Goal: Task Accomplishment & Management: Manage account settings

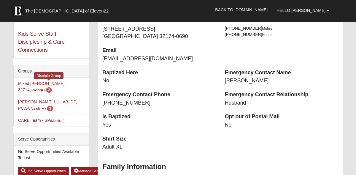
scroll to position [90, 0]
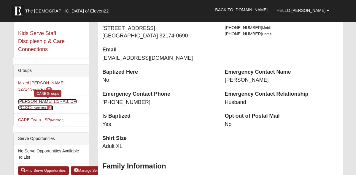
click at [63, 99] on link "Anne Tracy 1:1 - AB, DP, PC,SC (Leader ) 3" at bounding box center [47, 104] width 59 height 11
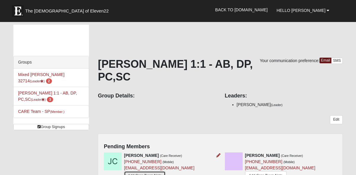
click at [151, 171] on link "Add Care Team Note" at bounding box center [145, 175] width 42 height 9
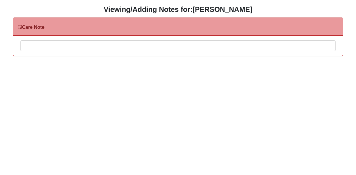
click at [43, 49] on div at bounding box center [178, 54] width 315 height 26
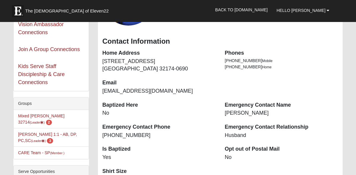
scroll to position [73, 0]
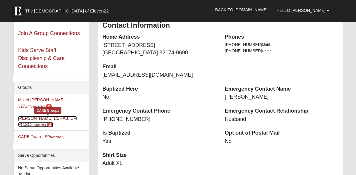
click at [44, 116] on link "Anne Tracy 1:1 - AB, DP, PC,SC (Leader ) 3" at bounding box center [47, 121] width 59 height 11
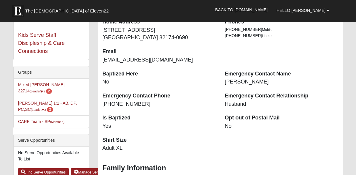
scroll to position [91, 0]
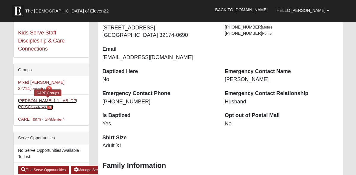
click at [45, 98] on link "Anne Tracy 1:1 - AB, DP, PC,SC (Leader ) 3" at bounding box center [47, 103] width 59 height 11
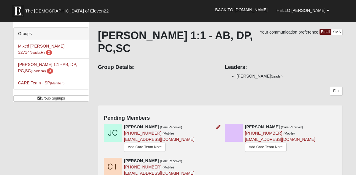
scroll to position [37, 0]
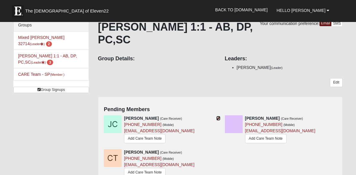
click at [218, 116] on icon at bounding box center [218, 118] width 4 height 4
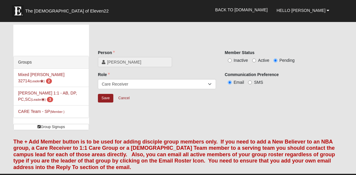
scroll to position [0, 0]
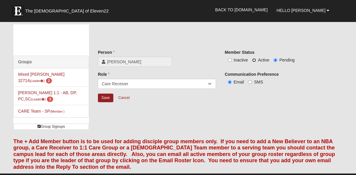
click at [253, 59] on input "Active" at bounding box center [254, 60] width 4 height 4
radio input "true"
click at [107, 98] on input "Save" at bounding box center [105, 97] width 15 height 9
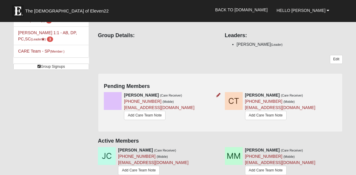
scroll to position [61, 0]
click at [140, 165] on link "Add Care Team Note" at bounding box center [139, 169] width 42 height 9
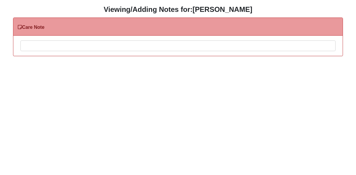
click at [51, 46] on div at bounding box center [178, 54] width 315 height 26
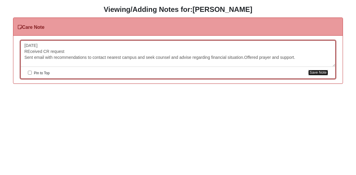
click at [320, 74] on button "Save Note" at bounding box center [318, 73] width 20 height 6
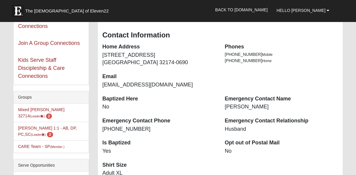
scroll to position [74, 0]
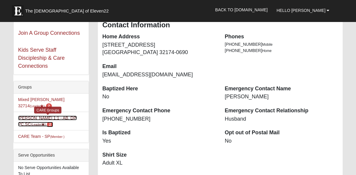
click at [57, 115] on link "[PERSON_NAME] 1:1 - AB, DP, PC,SC (Leader ) 2" at bounding box center [47, 120] width 59 height 11
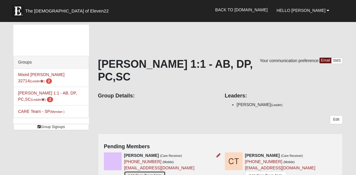
click at [142, 171] on link "Add Care Team Note" at bounding box center [145, 175] width 42 height 9
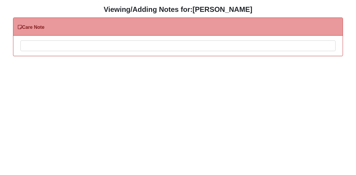
click at [60, 45] on div at bounding box center [178, 54] width 315 height 26
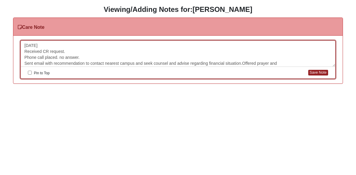
scroll to position [0, 0]
click at [321, 73] on button "Save Note" at bounding box center [318, 73] width 20 height 6
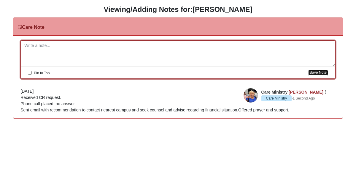
scroll to position [0, 0]
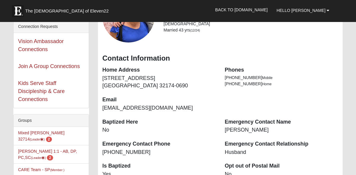
scroll to position [42, 0]
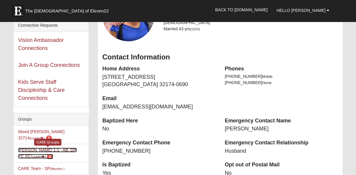
click at [47, 154] on span "2" at bounding box center [50, 156] width 6 height 5
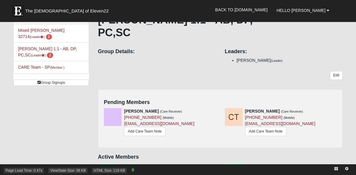
scroll to position [52, 0]
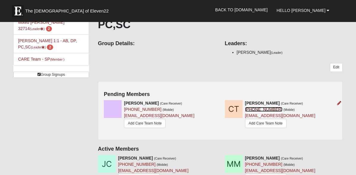
click at [270, 107] on link "(323) 317-3413" at bounding box center [263, 109] width 37 height 5
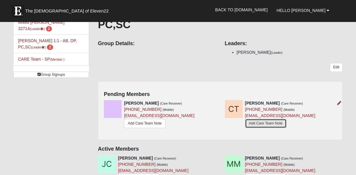
click at [280, 119] on link "Add Care Team Note" at bounding box center [266, 123] width 42 height 9
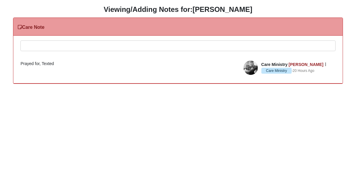
click at [58, 45] on div at bounding box center [178, 54] width 315 height 26
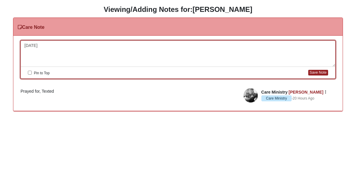
click at [58, 45] on div "[DATE]" at bounding box center [178, 54] width 315 height 26
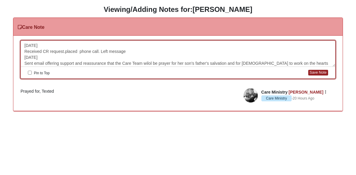
scroll to position [5, 0]
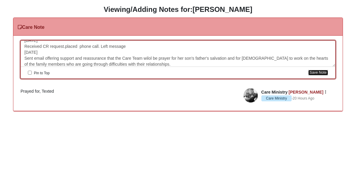
click at [319, 74] on button "Save Note" at bounding box center [318, 73] width 20 height 6
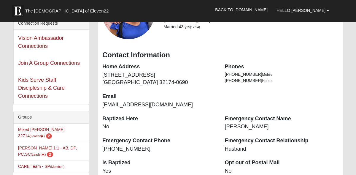
scroll to position [45, 0]
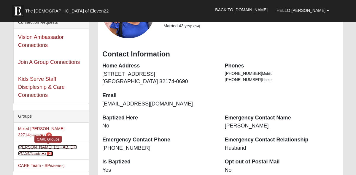
click at [53, 144] on link "[PERSON_NAME] 1:1 - AB, DP, PC,SC (Leader ) 2" at bounding box center [47, 149] width 59 height 11
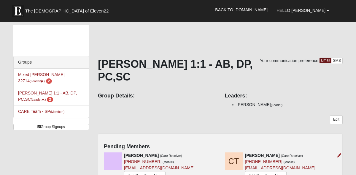
scroll to position [53, 0]
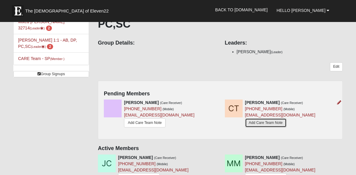
click at [271, 118] on link "Add Care Team Note" at bounding box center [266, 122] width 42 height 9
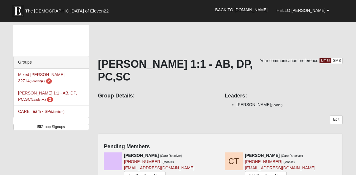
scroll to position [53, 0]
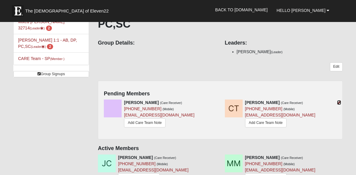
click at [339, 100] on icon at bounding box center [339, 102] width 4 height 4
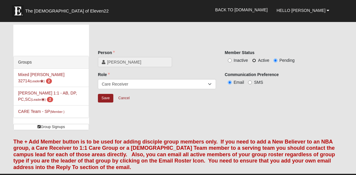
click at [254, 60] on input "Active" at bounding box center [254, 60] width 4 height 4
radio input "true"
click at [230, 59] on input "Inactive" at bounding box center [230, 60] width 4 height 4
radio input "true"
click at [104, 98] on input "Save" at bounding box center [105, 98] width 15 height 9
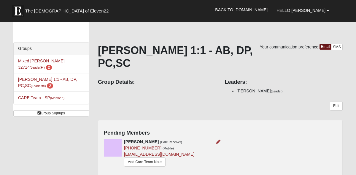
scroll to position [16, 0]
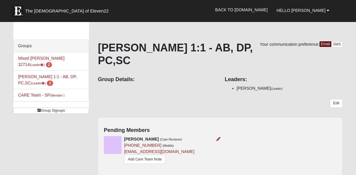
click at [215, 136] on div at bounding box center [217, 139] width 7 height 6
click at [147, 155] on link "Add Care Team Note" at bounding box center [145, 159] width 42 height 9
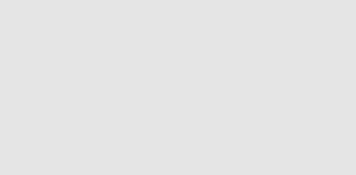
scroll to position [16, 0]
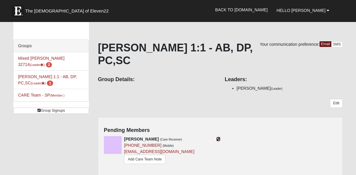
click at [218, 137] on icon at bounding box center [218, 139] width 4 height 4
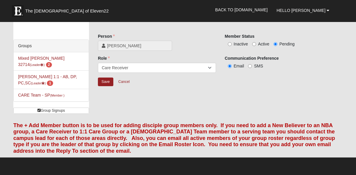
click at [256, 43] on label "Active" at bounding box center [260, 44] width 17 height 6
click at [256, 43] on input "Active" at bounding box center [254, 44] width 4 height 4
radio input "true"
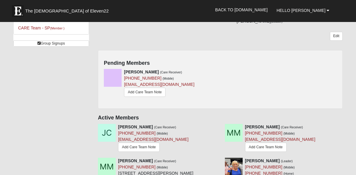
scroll to position [89, 0]
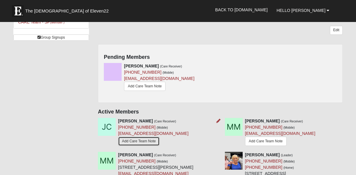
click at [145, 136] on link "Add Care Team Note" at bounding box center [139, 140] width 42 height 9
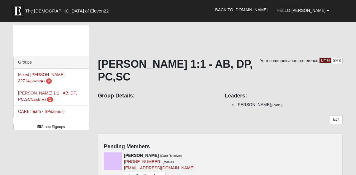
scroll to position [89, 0]
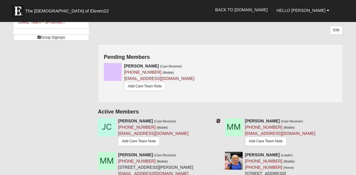
click at [218, 119] on icon at bounding box center [218, 121] width 4 height 4
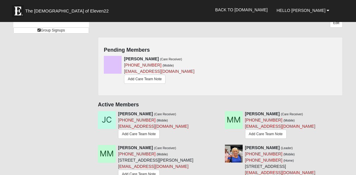
scroll to position [97, 0]
click at [217, 56] on icon at bounding box center [218, 58] width 4 height 4
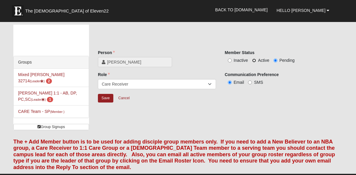
click at [254, 60] on input "Active" at bounding box center [254, 60] width 4 height 4
radio input "true"
click at [108, 101] on input "Save" at bounding box center [105, 98] width 15 height 9
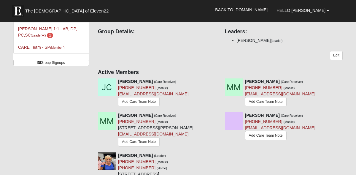
scroll to position [64, 0]
click at [151, 137] on link "Add Care Team Note" at bounding box center [139, 141] width 42 height 9
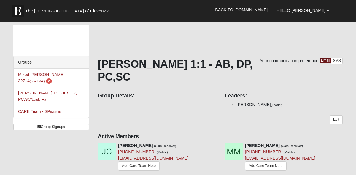
scroll to position [61, 0]
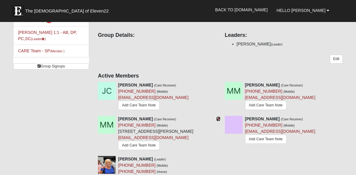
click at [220, 117] on icon at bounding box center [218, 119] width 4 height 4
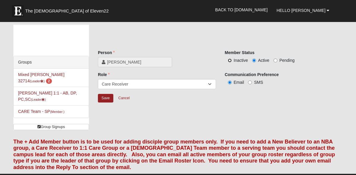
click at [230, 60] on input "Inactive" at bounding box center [230, 60] width 4 height 4
radio input "true"
click at [104, 97] on input "Save" at bounding box center [105, 98] width 15 height 9
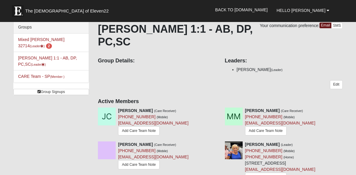
scroll to position [35, 0]
click at [263, 126] on link "Add Care Team Note" at bounding box center [266, 130] width 42 height 9
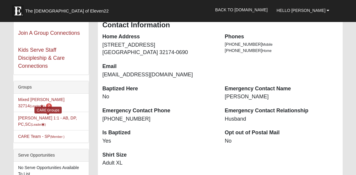
scroll to position [76, 0]
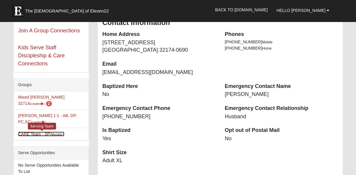
click at [50, 131] on link "CARE Team - SP (Member )" at bounding box center [41, 133] width 46 height 5
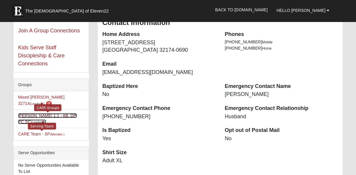
click at [58, 113] on link "Anne Tracy 1:1 - AB, DP, PC,SC (Leader )" at bounding box center [47, 118] width 59 height 11
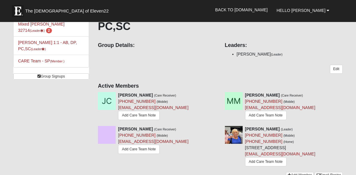
scroll to position [51, 0]
click at [344, 93] on icon at bounding box center [345, 95] width 4 height 4
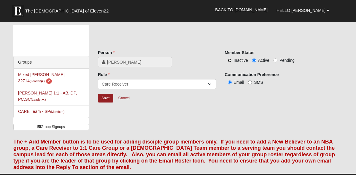
click at [229, 61] on input "Inactive" at bounding box center [230, 60] width 4 height 4
radio input "true"
click at [104, 98] on input "Save" at bounding box center [105, 98] width 15 height 9
